Goal: Find specific page/section

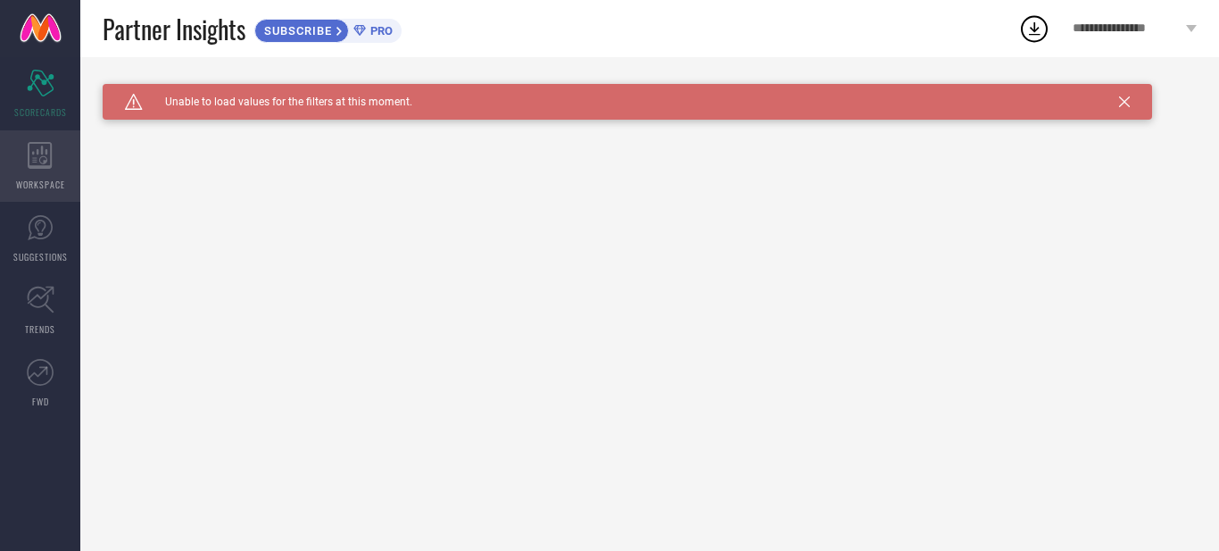
click at [42, 195] on div "WORKSPACE" at bounding box center [40, 165] width 80 height 71
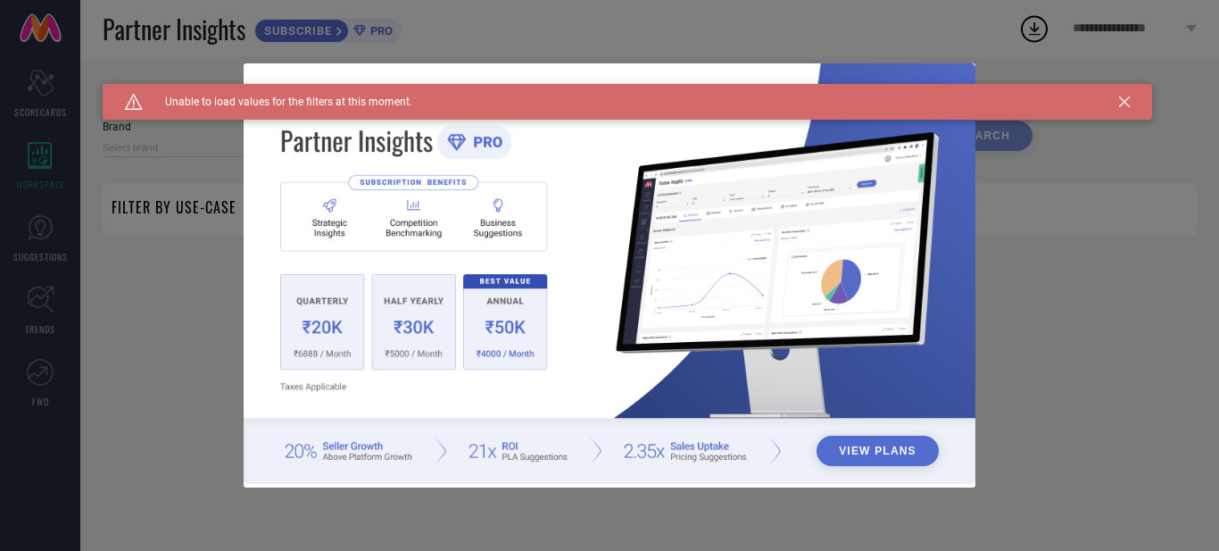
type input "1 STOP FASHION"
type input "All"
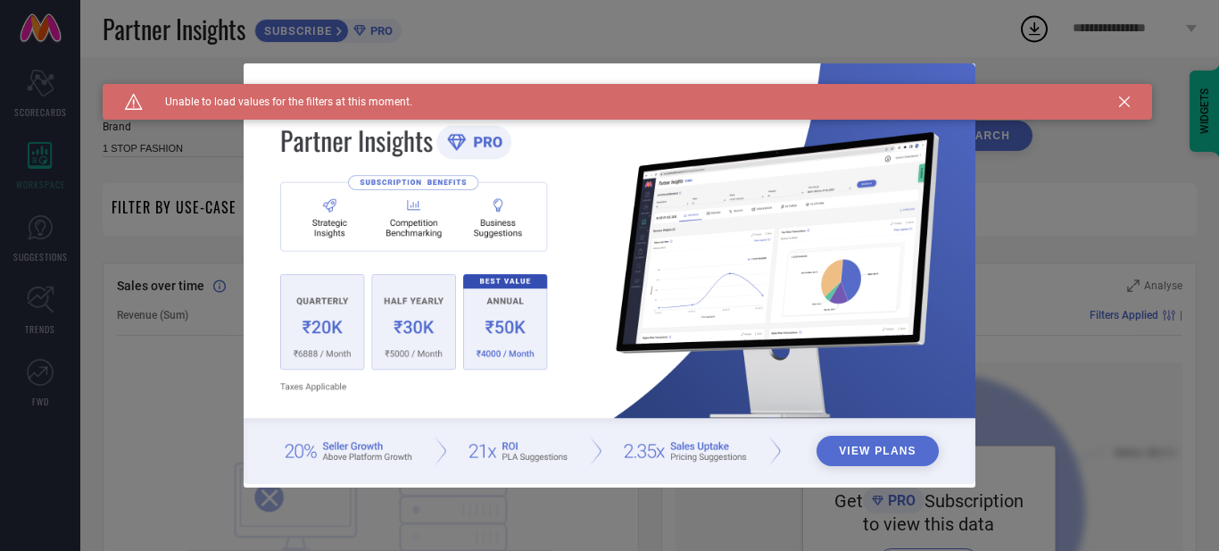
click at [38, 76] on div "View Plans" at bounding box center [609, 275] width 1219 height 551
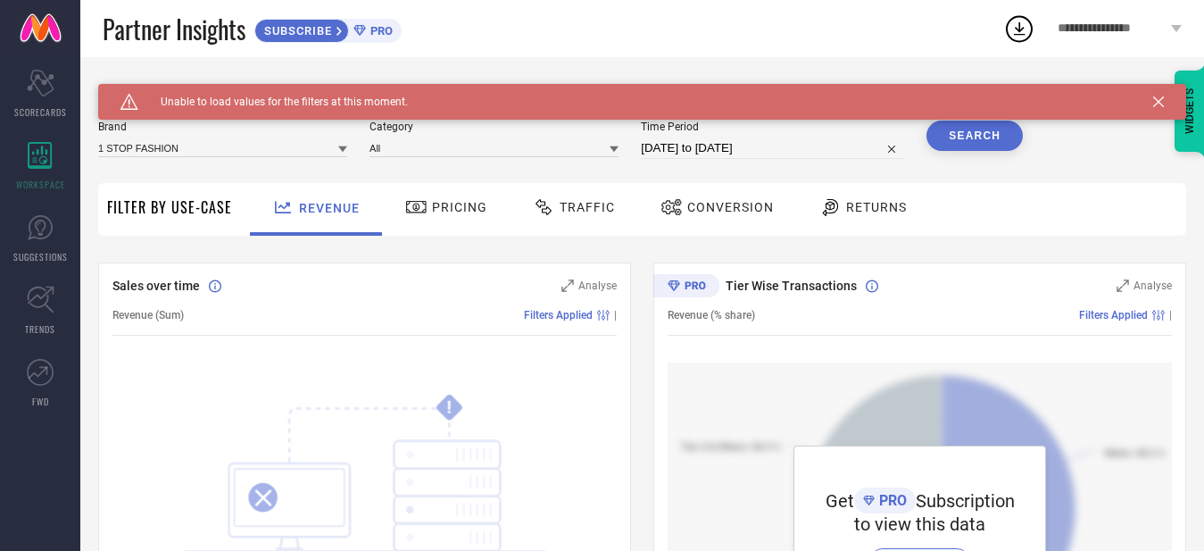
click at [1108, 108] on div "Caution Created with Sketch. Unable to load values for the filters at this mome…" at bounding box center [642, 102] width 1088 height 36
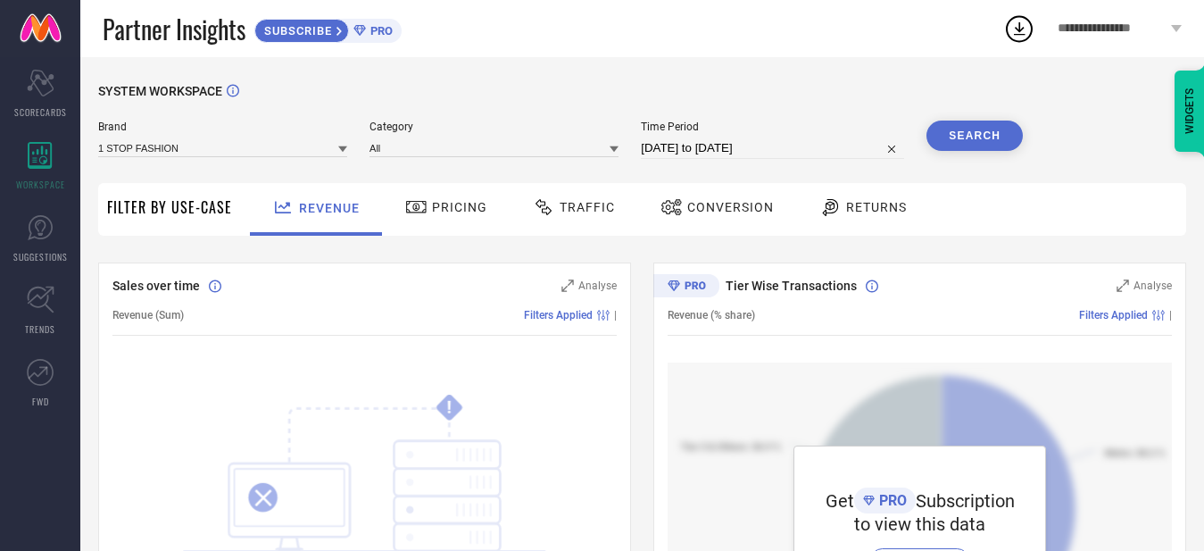
click at [448, 197] on div "Pricing" at bounding box center [446, 207] width 91 height 30
